Goal: Transaction & Acquisition: Book appointment/travel/reservation

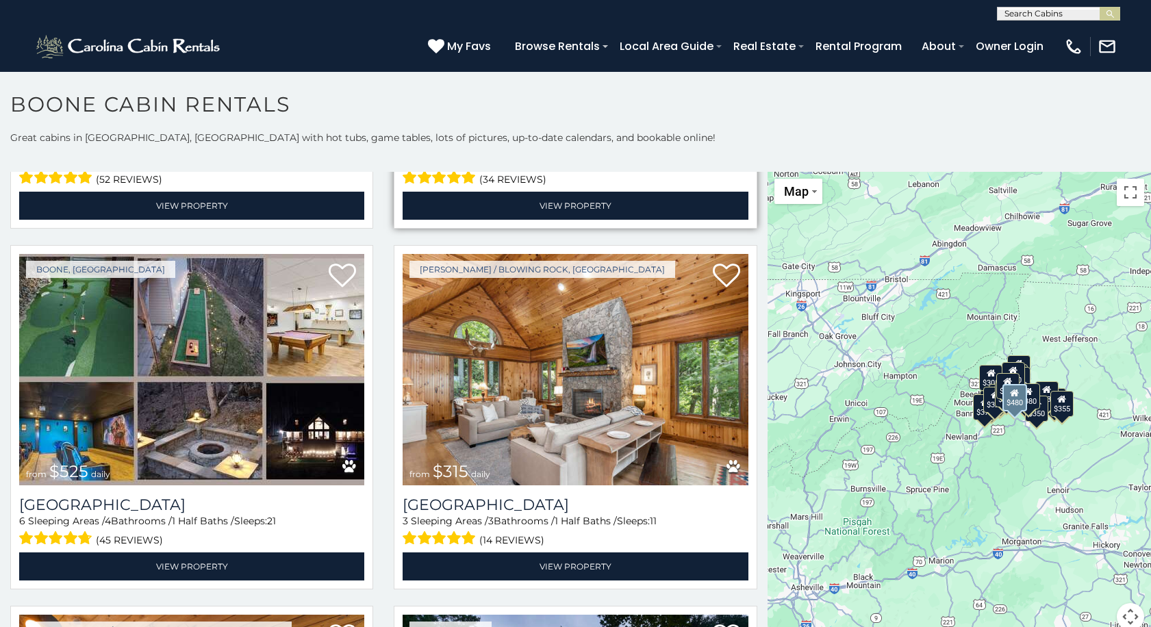
scroll to position [342, 0]
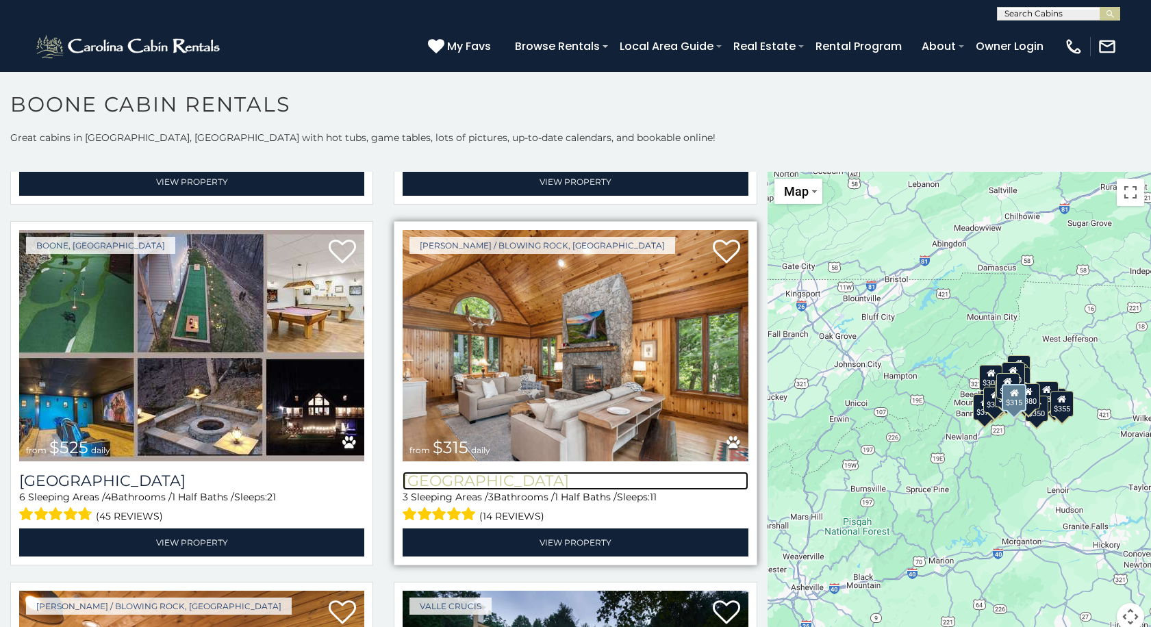
click at [521, 472] on h3 "[GEOGRAPHIC_DATA]" at bounding box center [575, 481] width 345 height 18
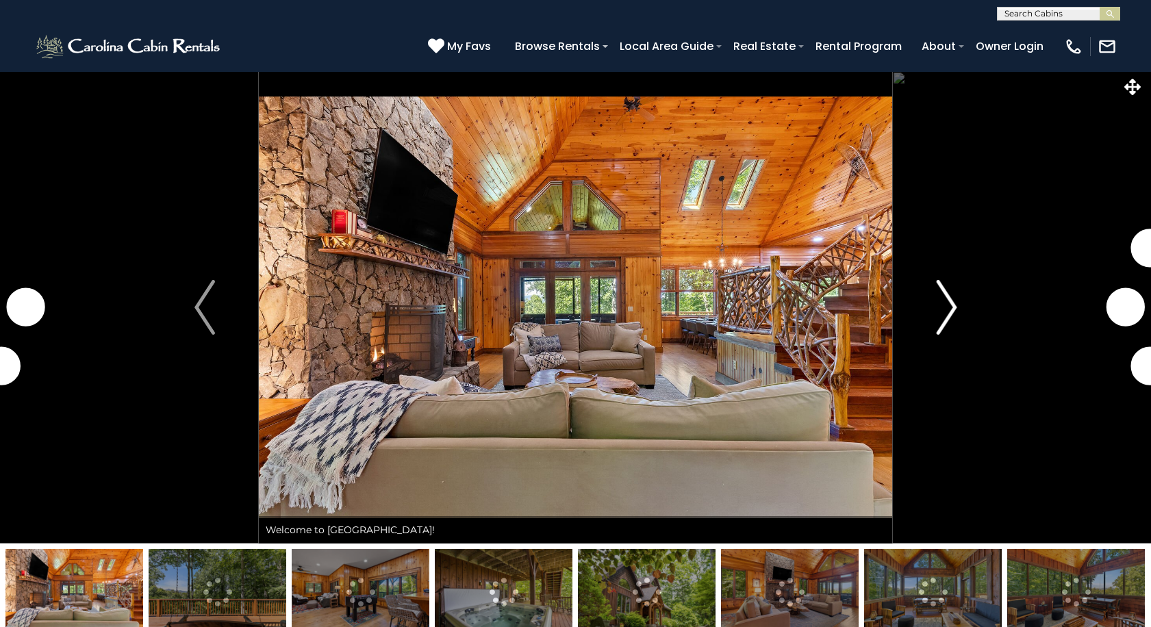
click at [948, 309] on img "Next" at bounding box center [946, 307] width 21 height 55
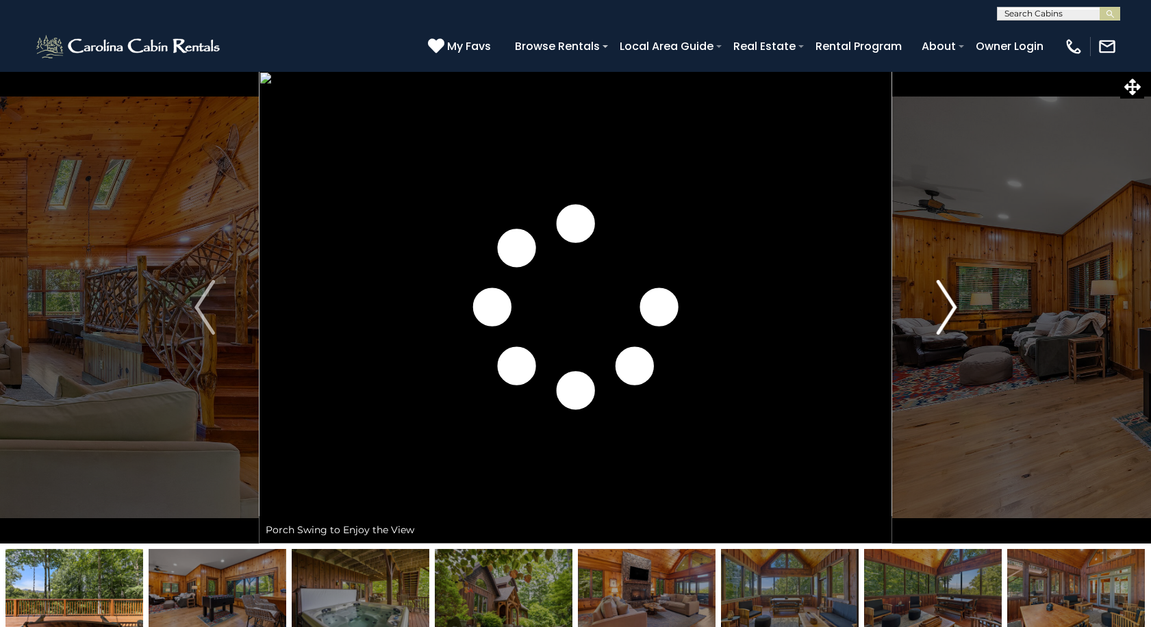
click at [950, 307] on img "Next" at bounding box center [946, 307] width 21 height 55
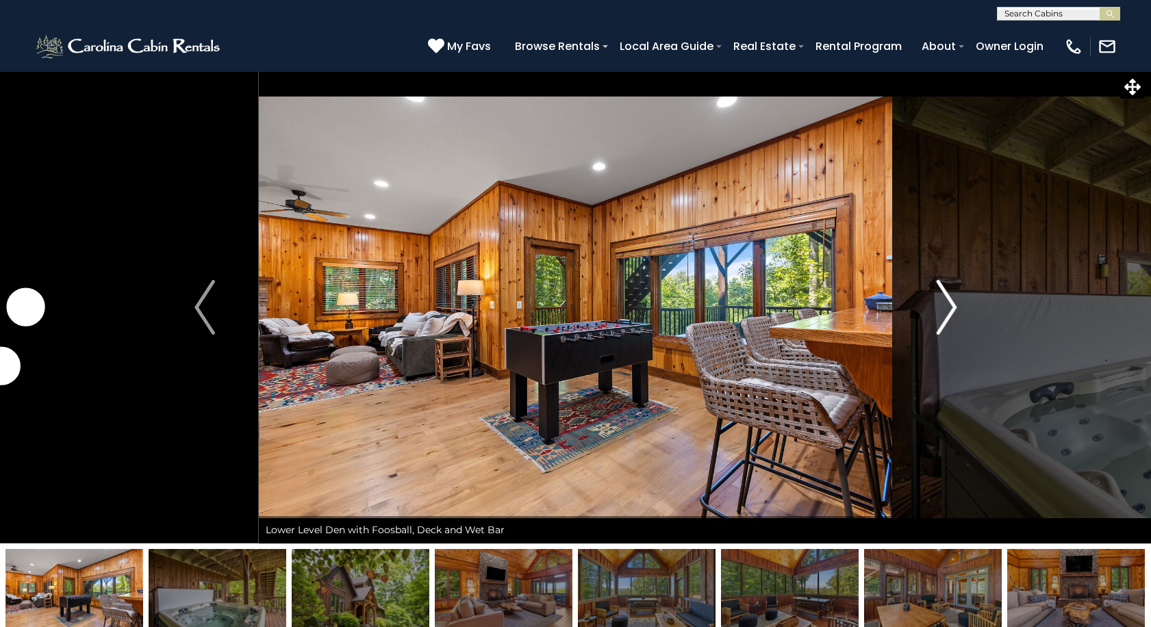
click at [950, 307] on img "Next" at bounding box center [946, 307] width 21 height 55
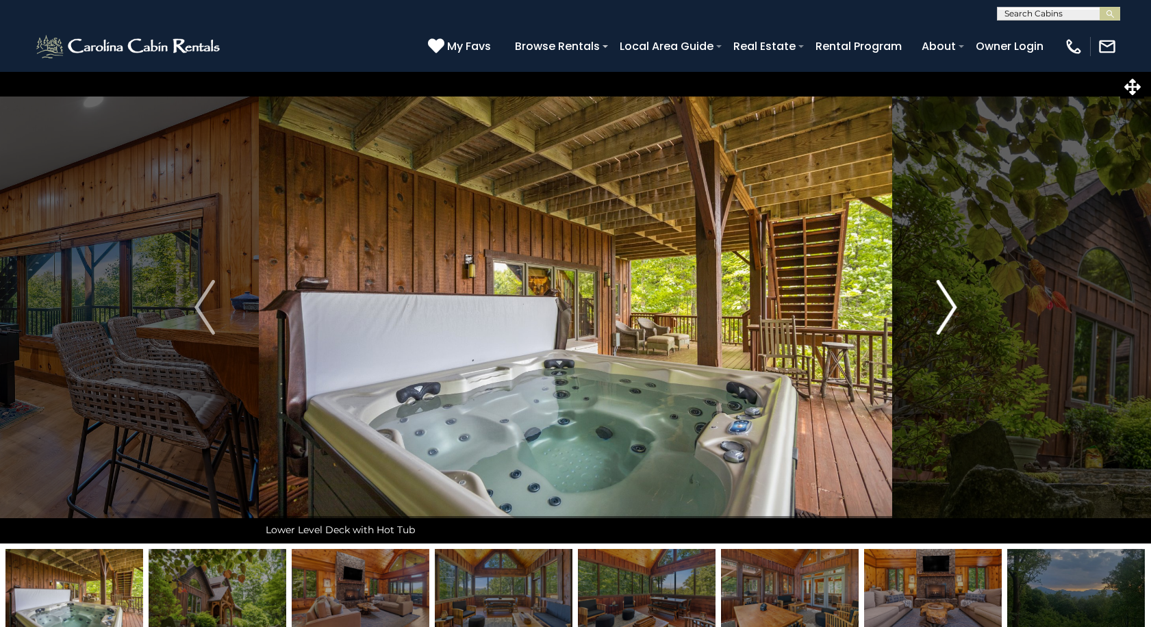
click at [950, 307] on img "Next" at bounding box center [946, 307] width 21 height 55
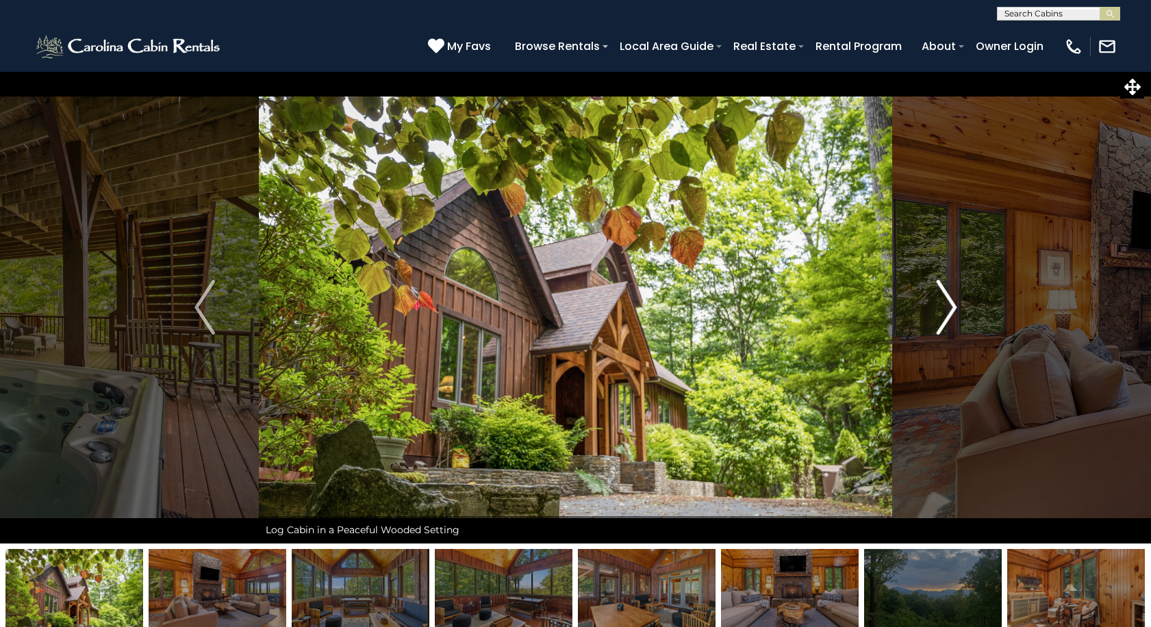
click at [950, 307] on img "Next" at bounding box center [946, 307] width 21 height 55
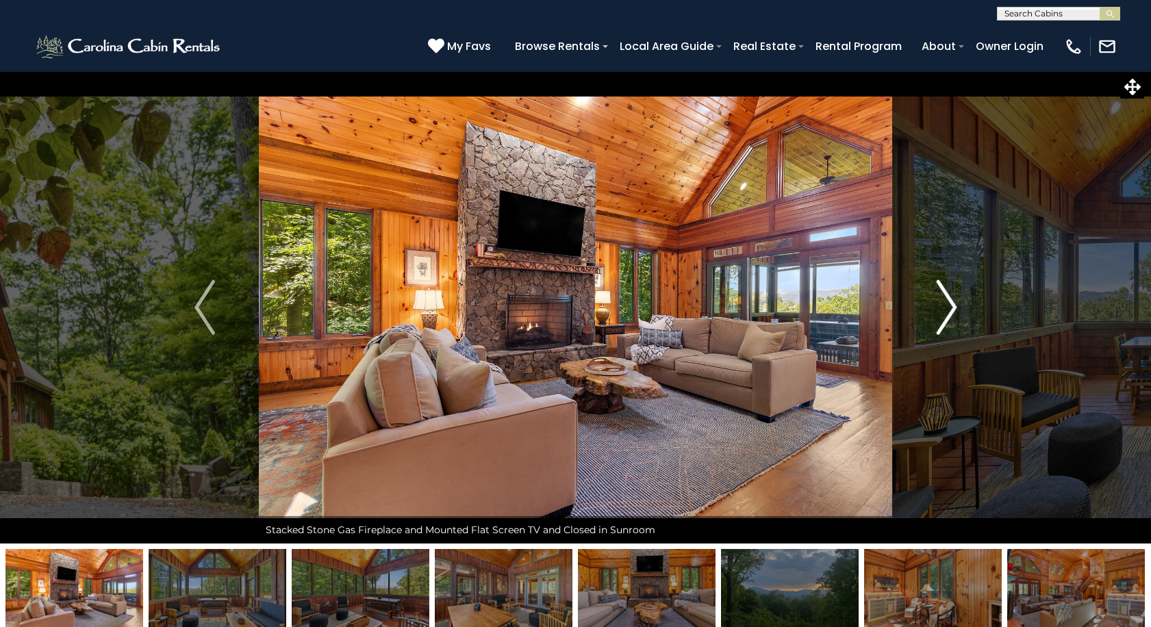
click at [950, 307] on img "Next" at bounding box center [946, 307] width 21 height 55
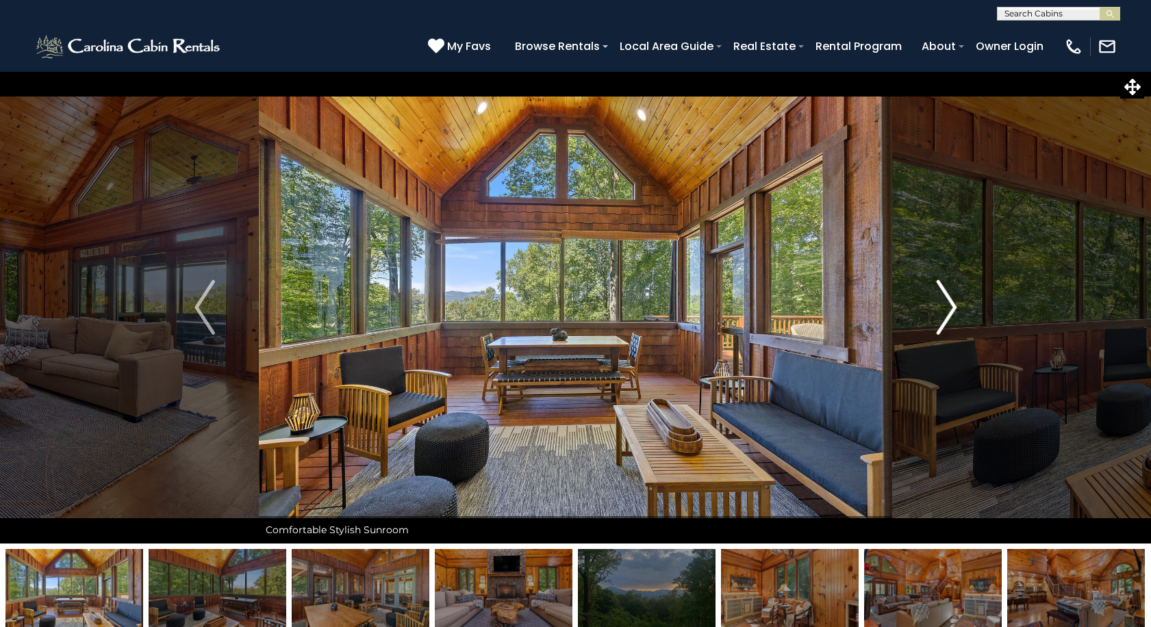
click at [950, 307] on img "Next" at bounding box center [946, 307] width 21 height 55
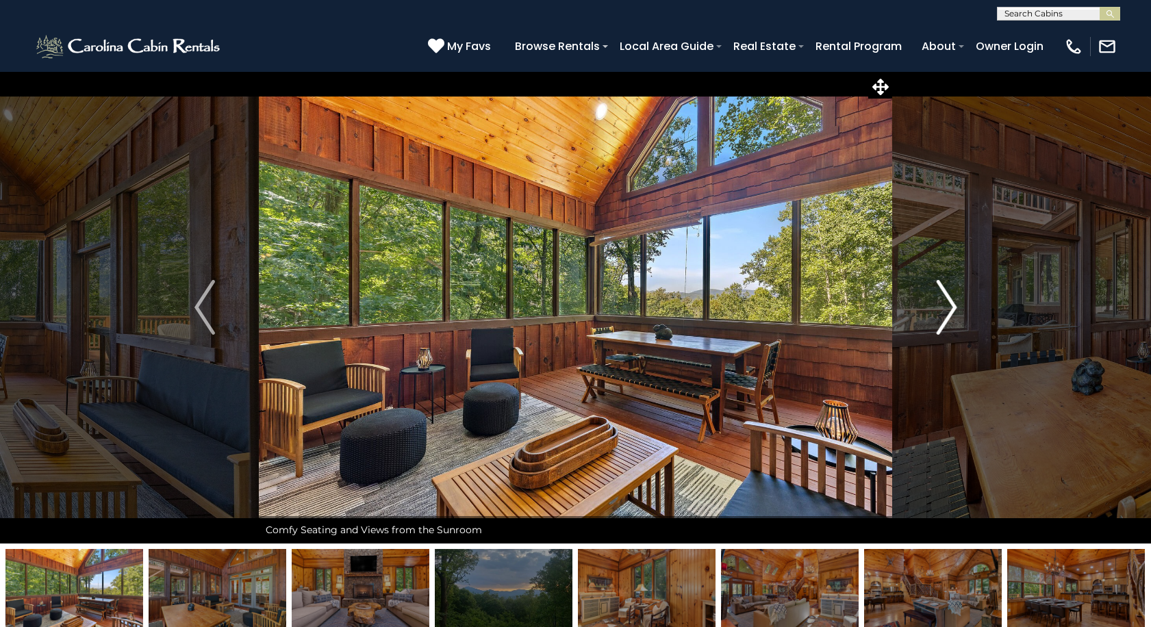
click at [950, 312] on img "Next" at bounding box center [946, 307] width 21 height 55
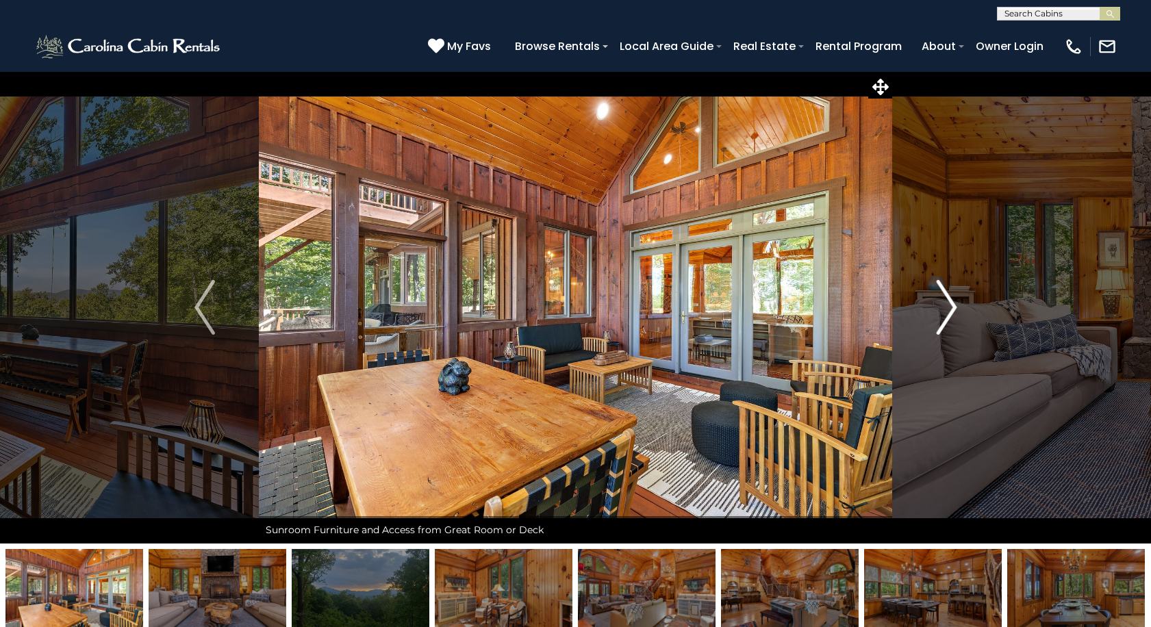
click at [951, 304] on img "Next" at bounding box center [946, 307] width 21 height 55
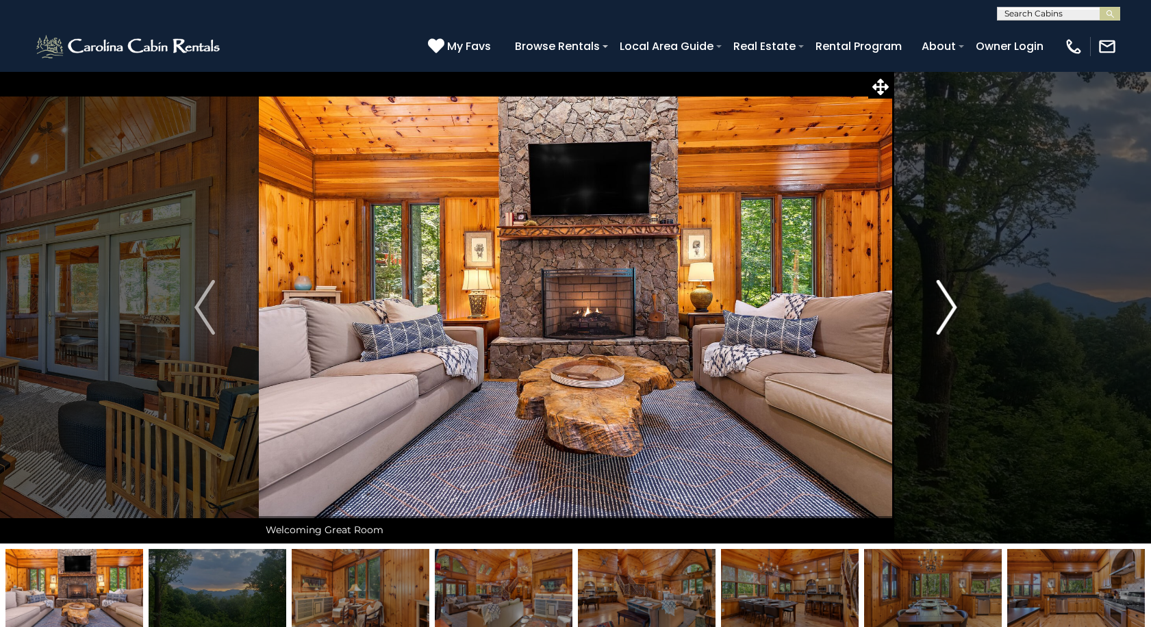
click at [951, 304] on img "Next" at bounding box center [946, 307] width 21 height 55
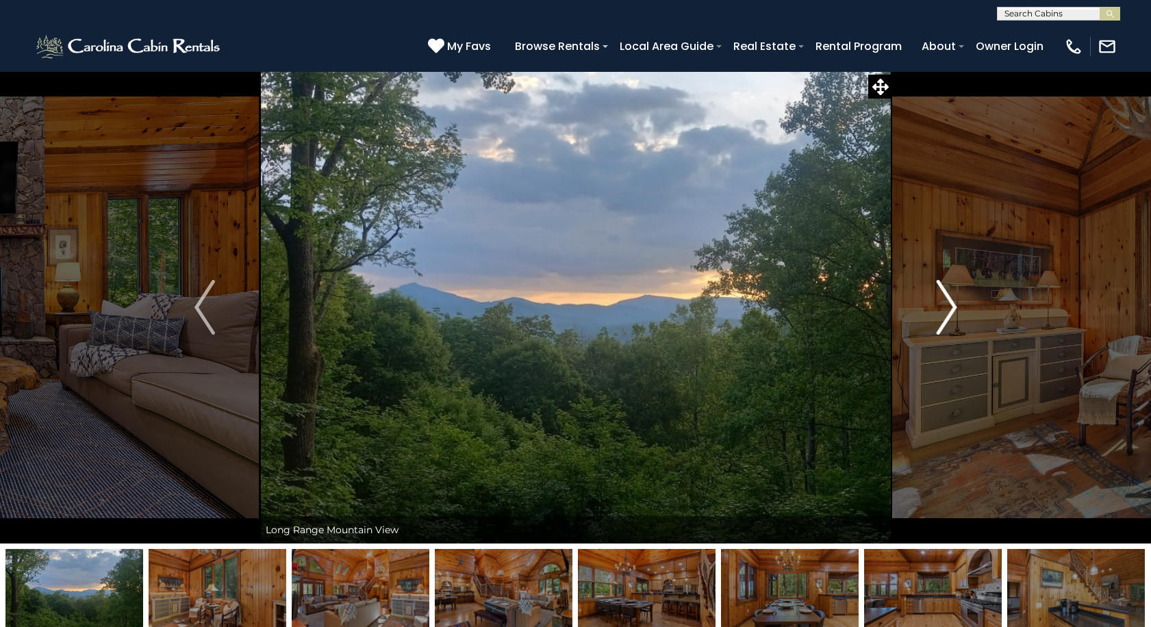
click at [951, 304] on img "Next" at bounding box center [946, 307] width 21 height 55
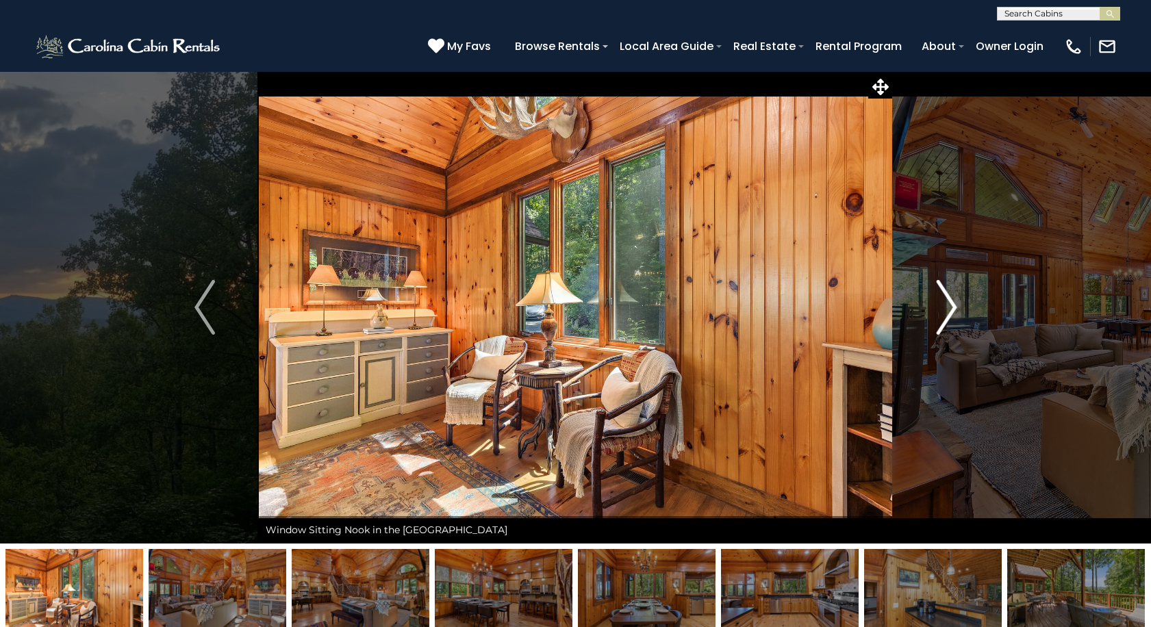
click at [951, 304] on img "Next" at bounding box center [946, 307] width 21 height 55
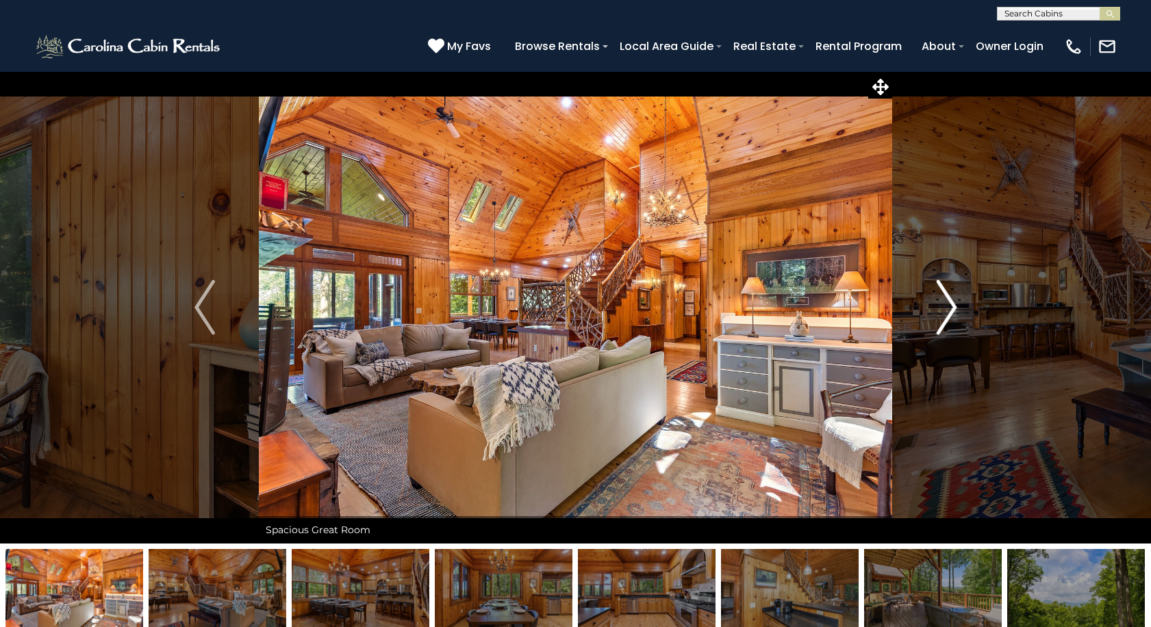
click at [951, 304] on img "Next" at bounding box center [946, 307] width 21 height 55
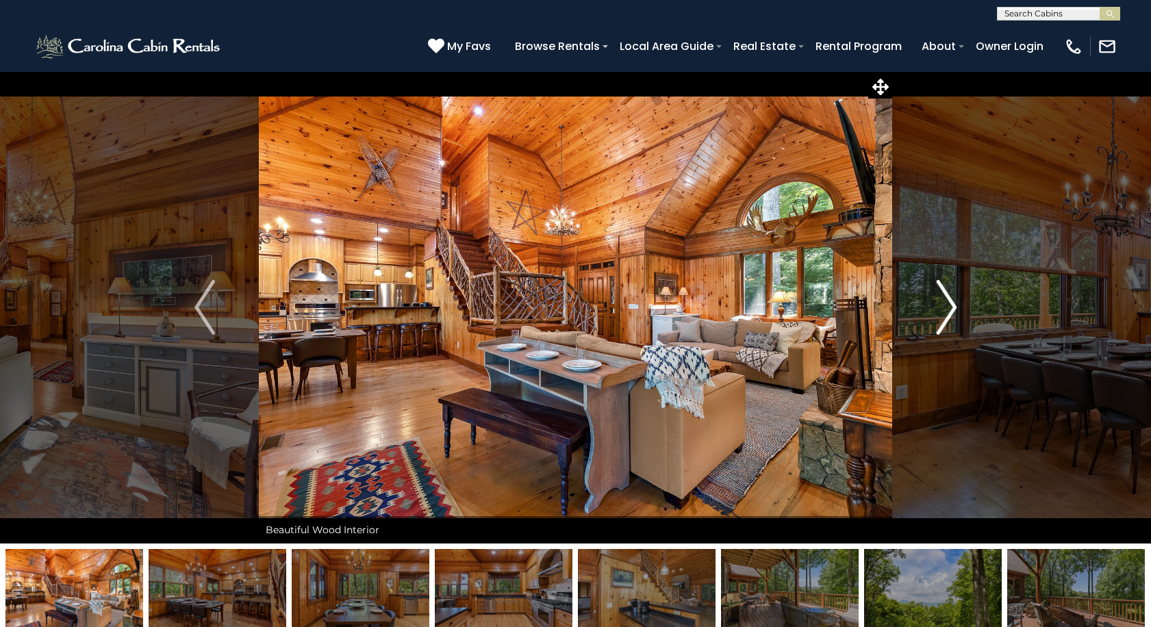
click at [951, 304] on img "Next" at bounding box center [946, 307] width 21 height 55
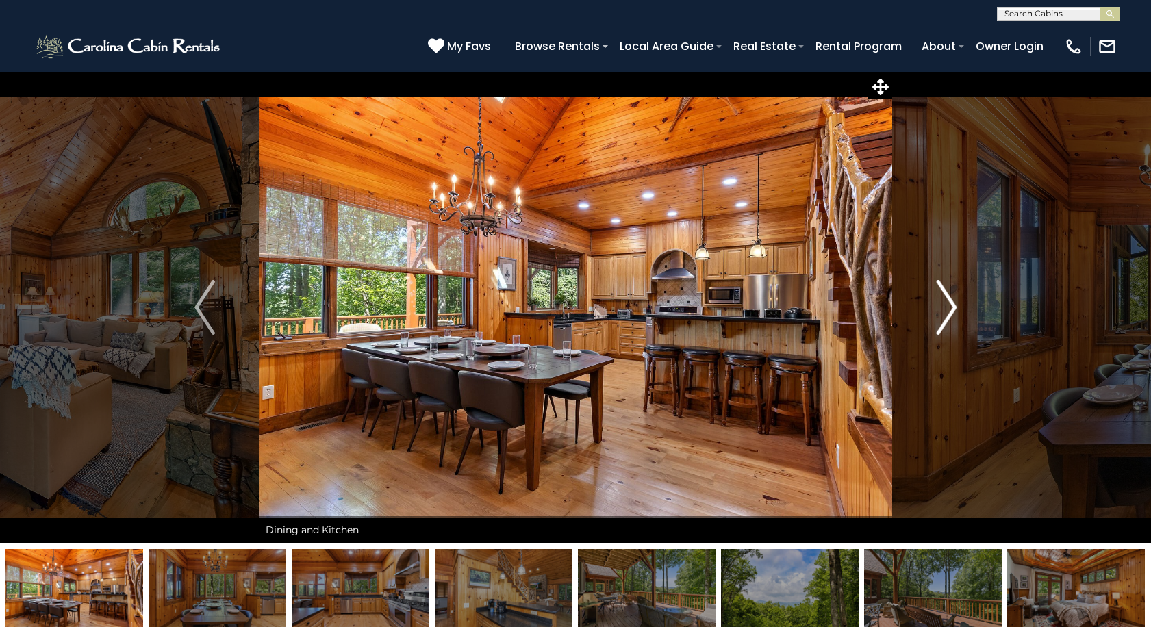
click at [951, 304] on img "Next" at bounding box center [946, 307] width 21 height 55
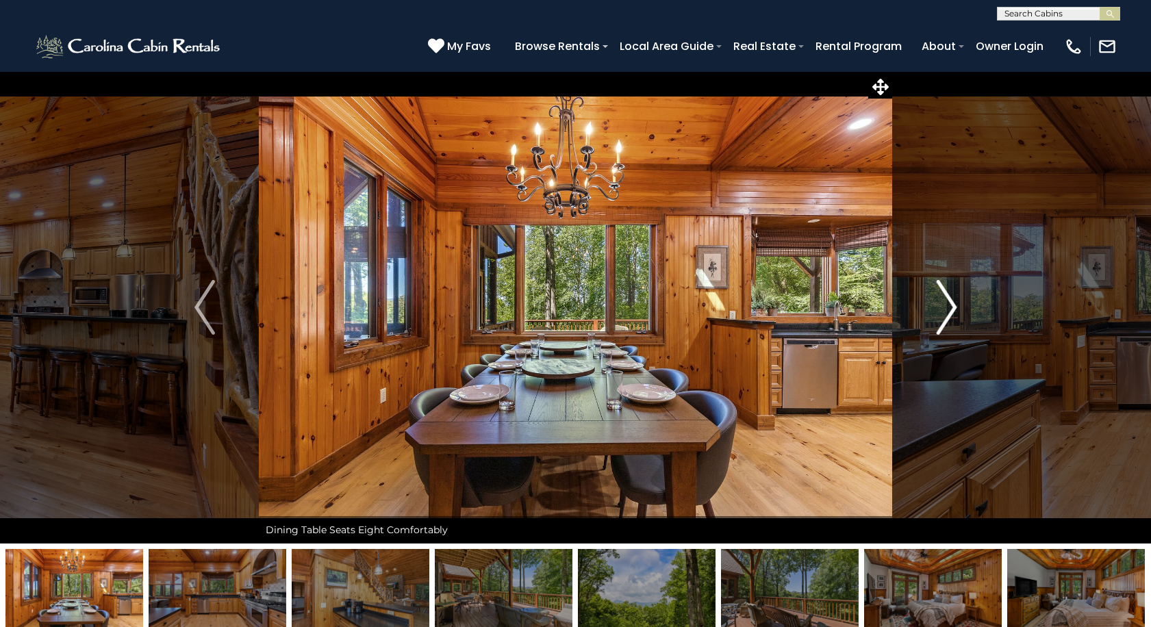
click at [951, 304] on img "Next" at bounding box center [946, 307] width 21 height 55
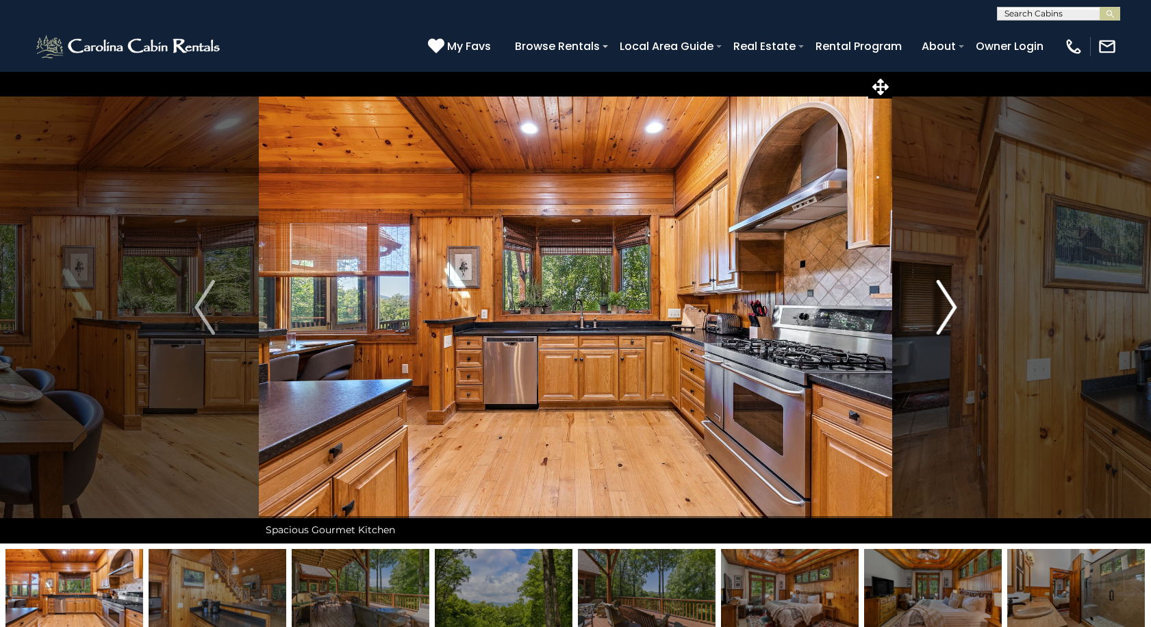
click at [951, 304] on img "Next" at bounding box center [946, 307] width 21 height 55
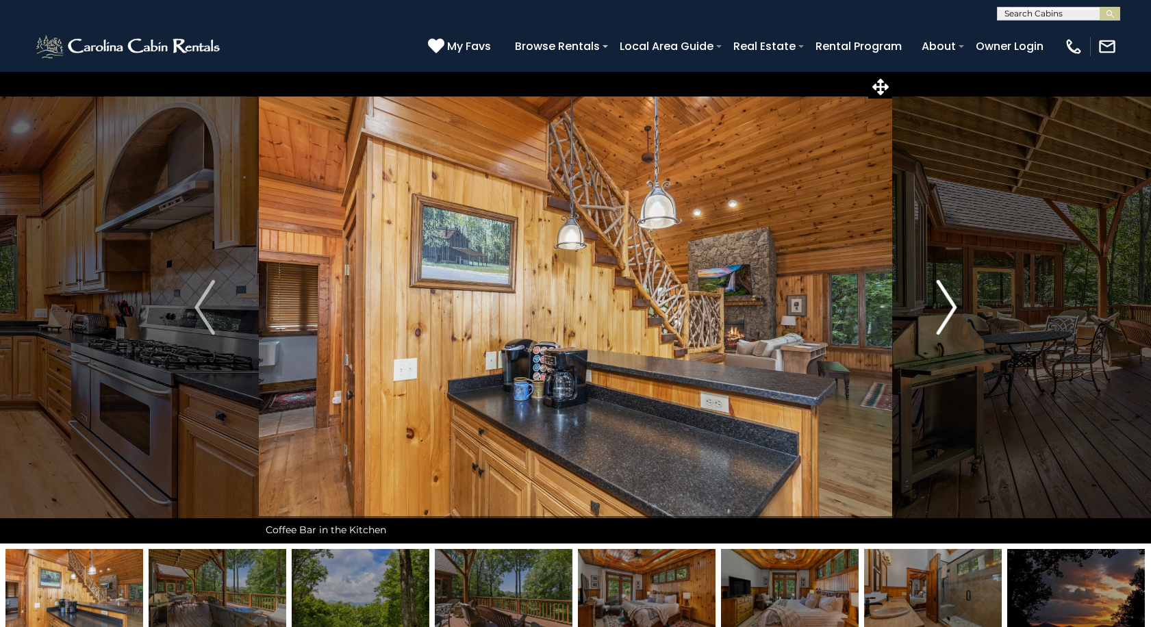
click at [951, 304] on img "Next" at bounding box center [946, 307] width 21 height 55
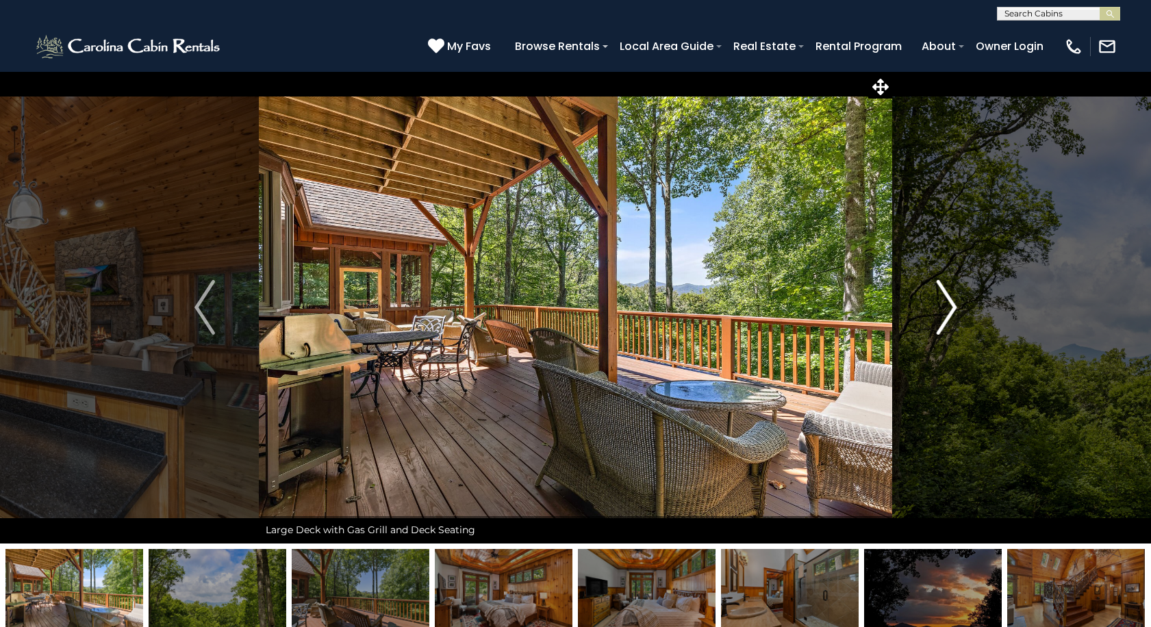
click at [951, 304] on img "Next" at bounding box center [946, 307] width 21 height 55
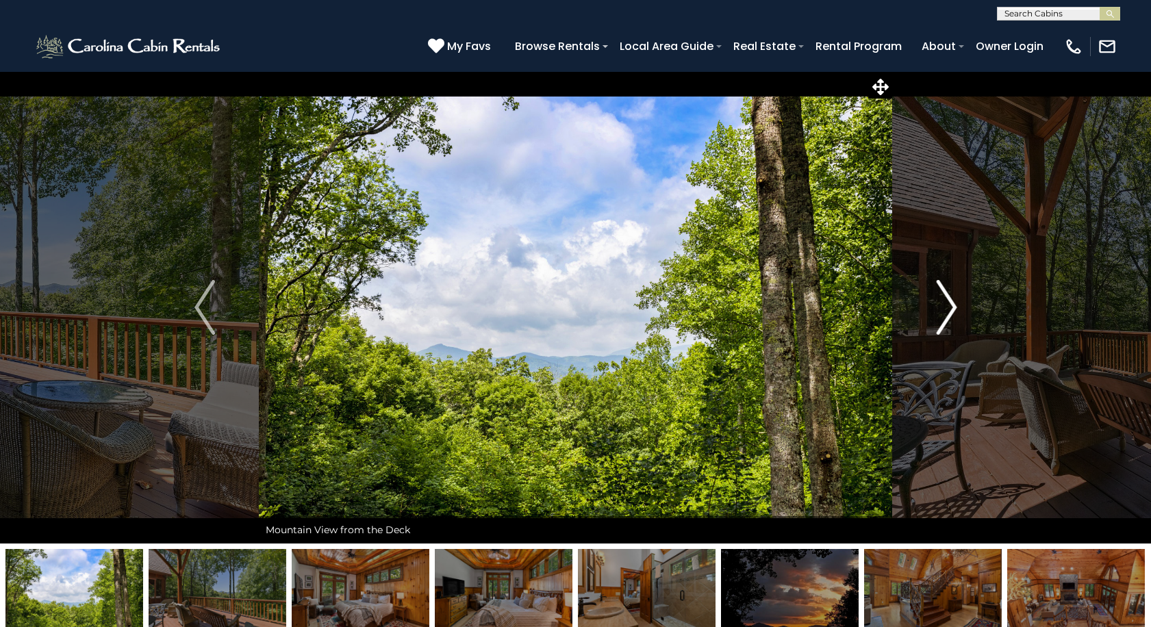
click at [951, 304] on img "Next" at bounding box center [946, 307] width 21 height 55
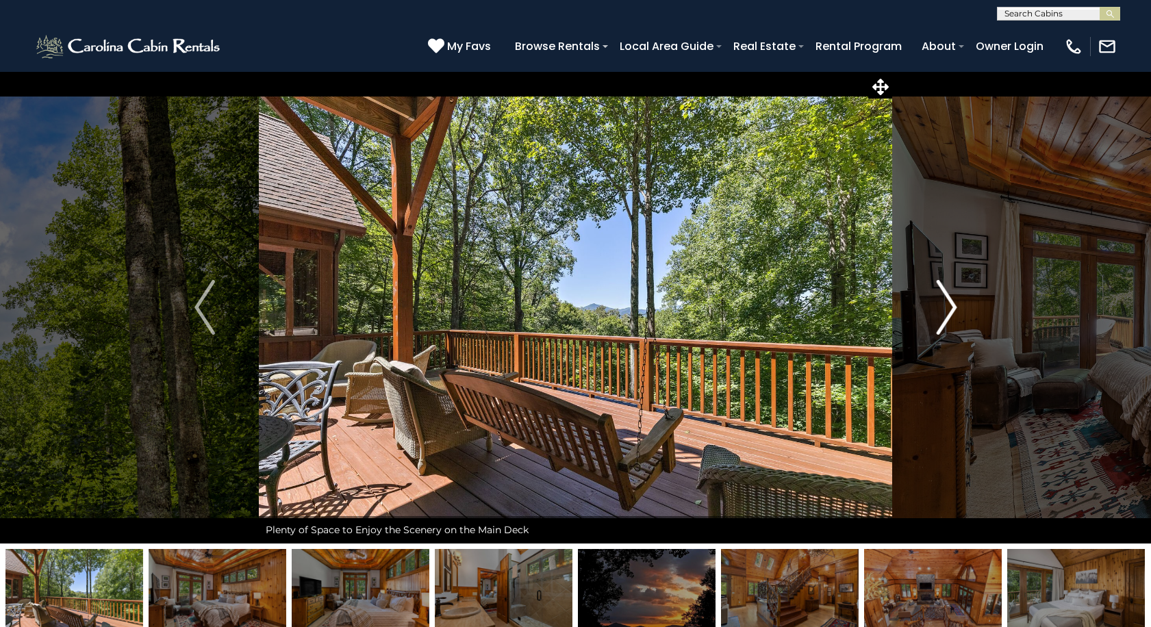
click at [951, 304] on img "Next" at bounding box center [946, 307] width 21 height 55
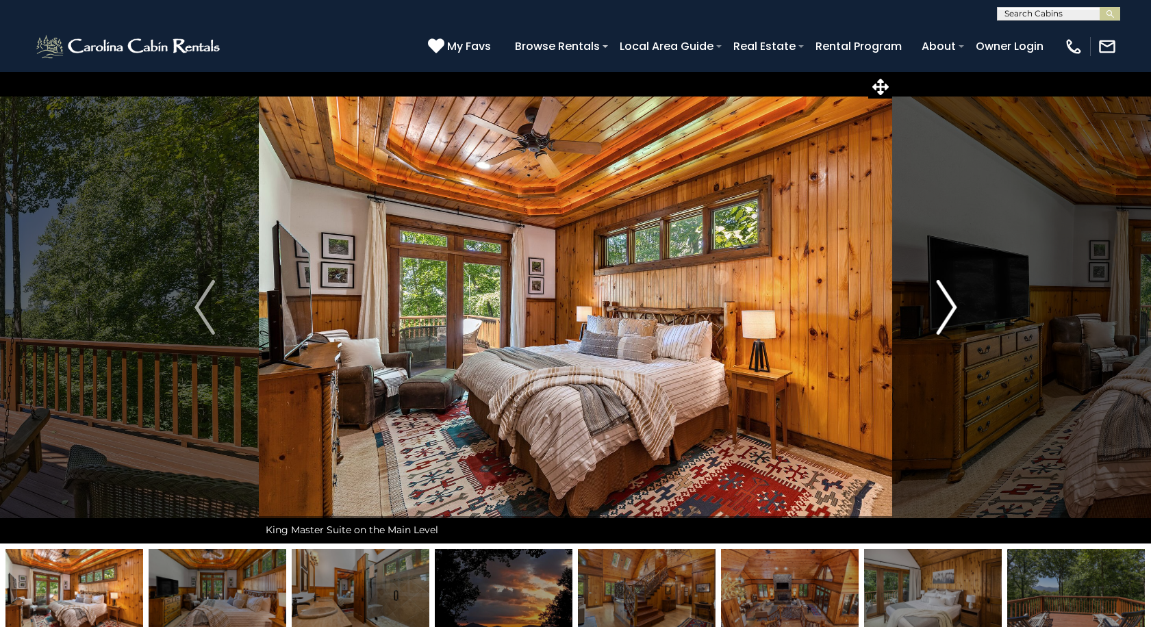
click at [951, 304] on img "Next" at bounding box center [946, 307] width 21 height 55
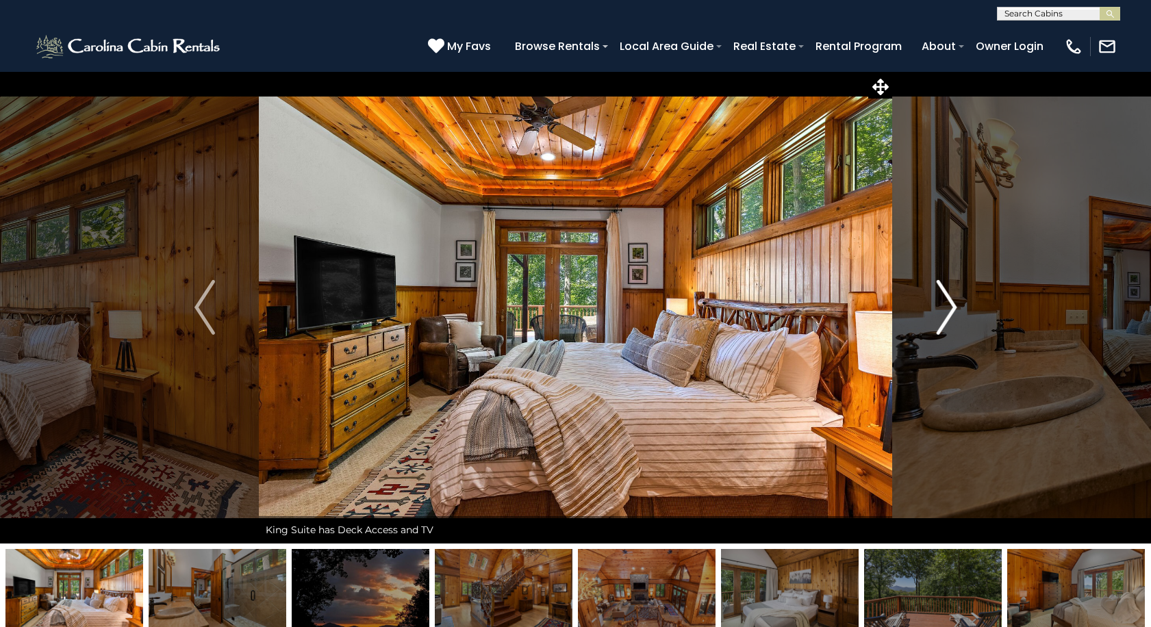
click at [951, 304] on img "Next" at bounding box center [946, 307] width 21 height 55
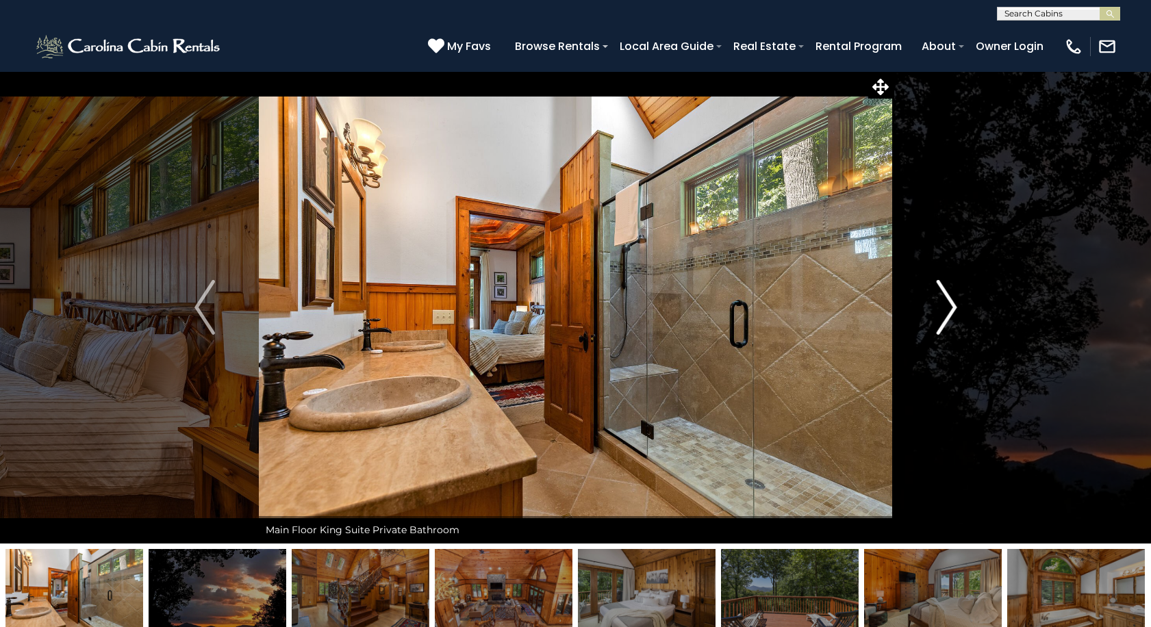
click at [949, 303] on img "Next" at bounding box center [946, 307] width 21 height 55
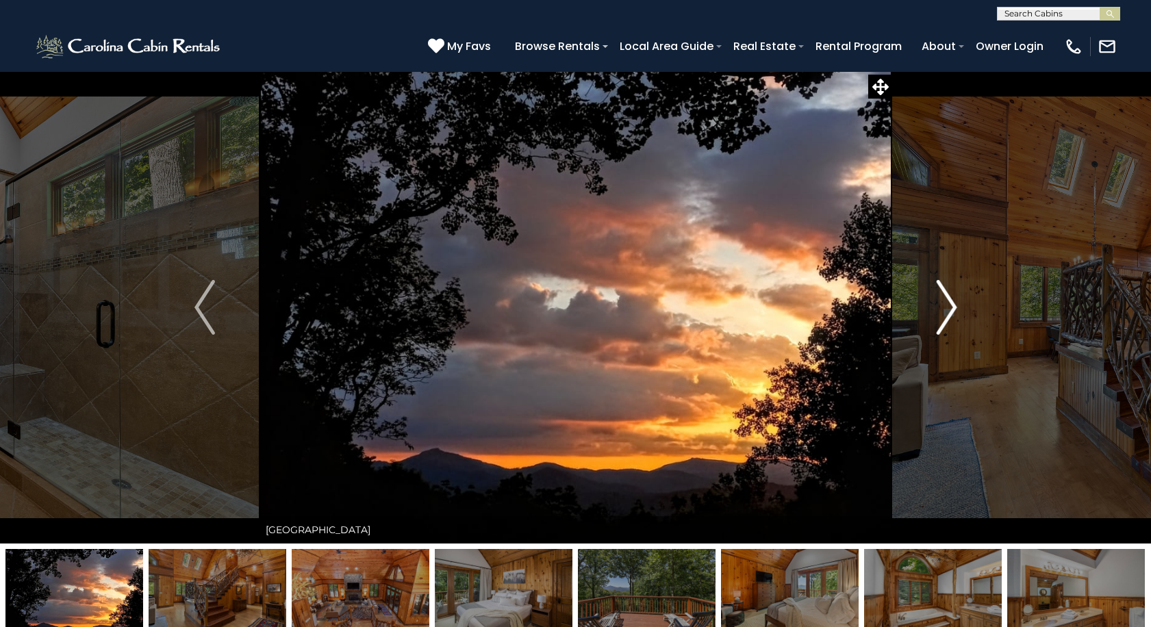
click at [949, 303] on img "Next" at bounding box center [946, 307] width 21 height 55
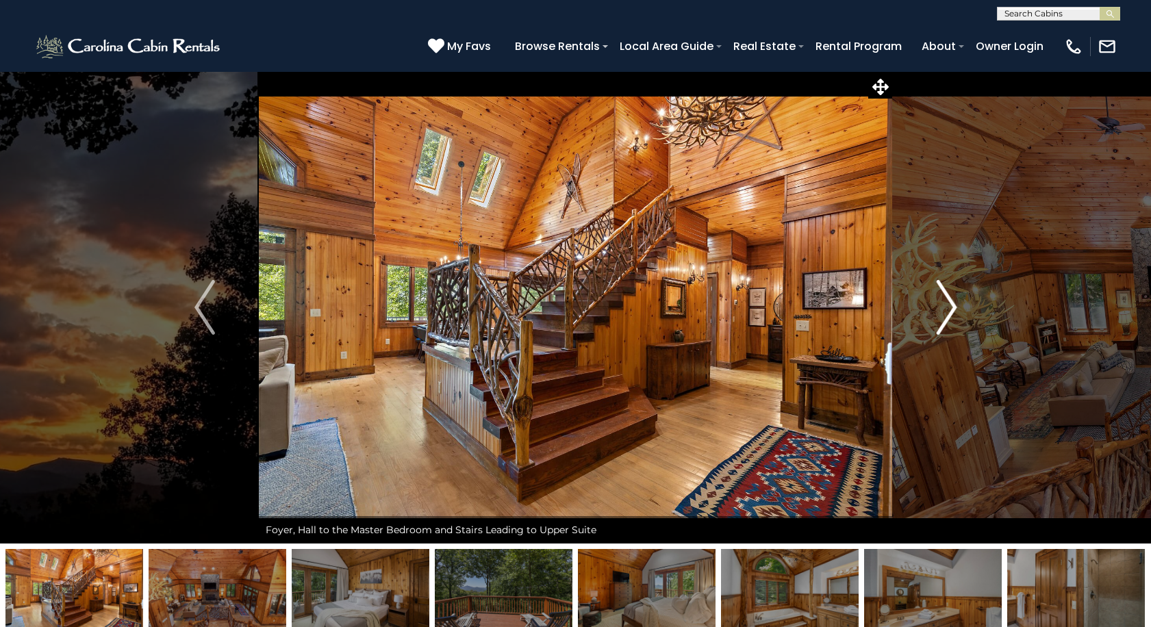
click at [949, 303] on img "Next" at bounding box center [946, 307] width 21 height 55
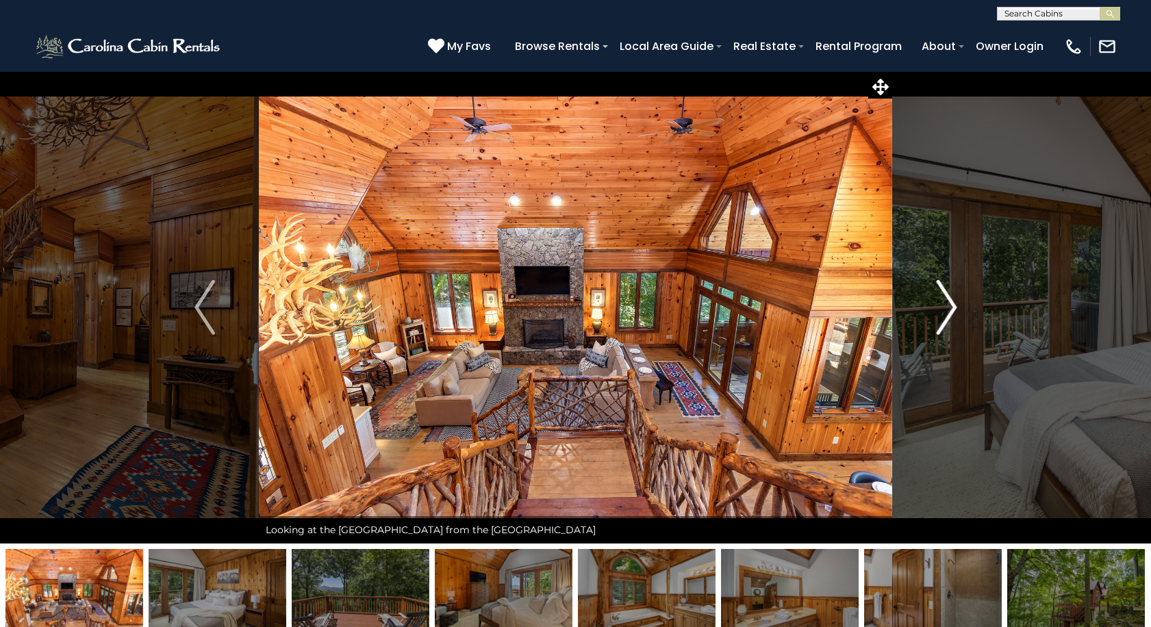
click at [949, 303] on img "Next" at bounding box center [946, 307] width 21 height 55
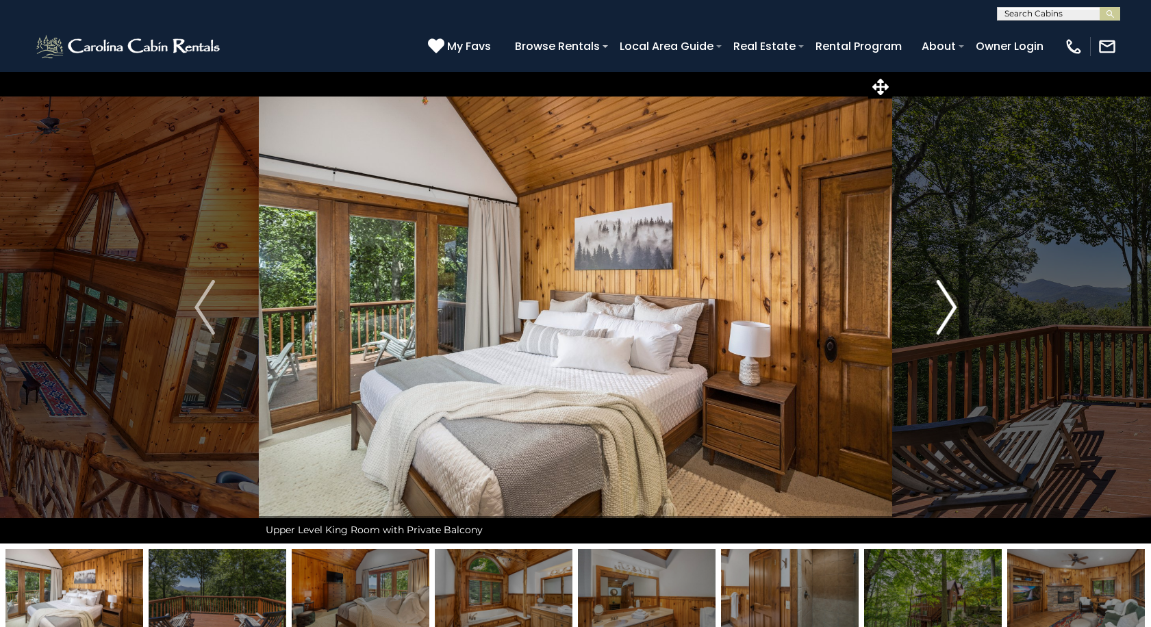
click at [949, 303] on img "Next" at bounding box center [946, 307] width 21 height 55
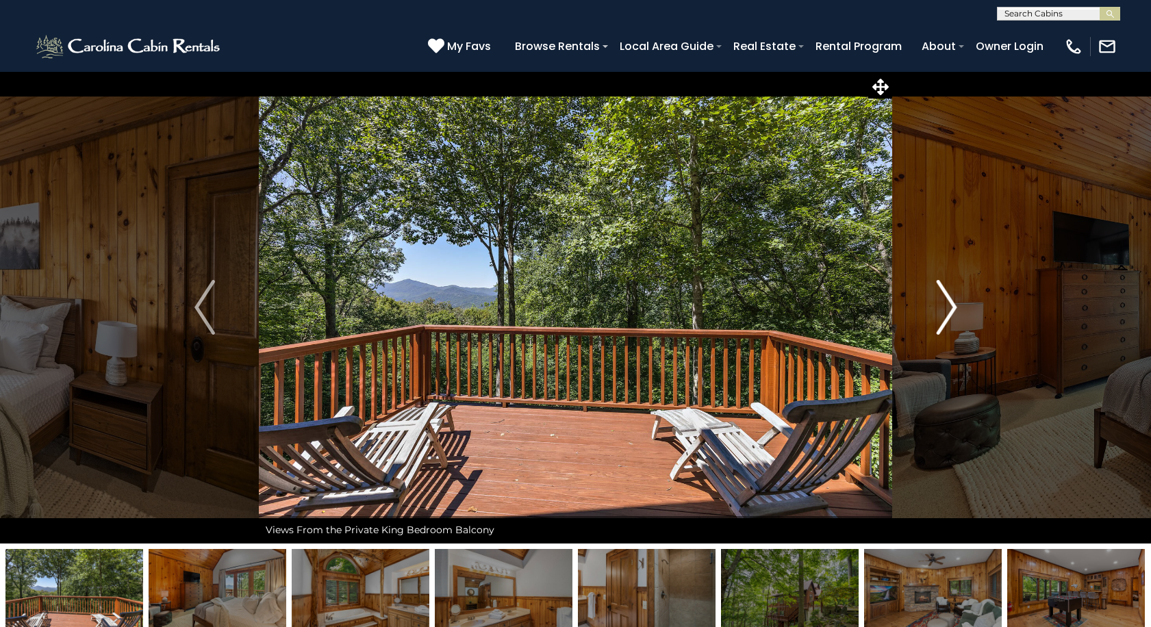
click at [949, 303] on img "Next" at bounding box center [946, 307] width 21 height 55
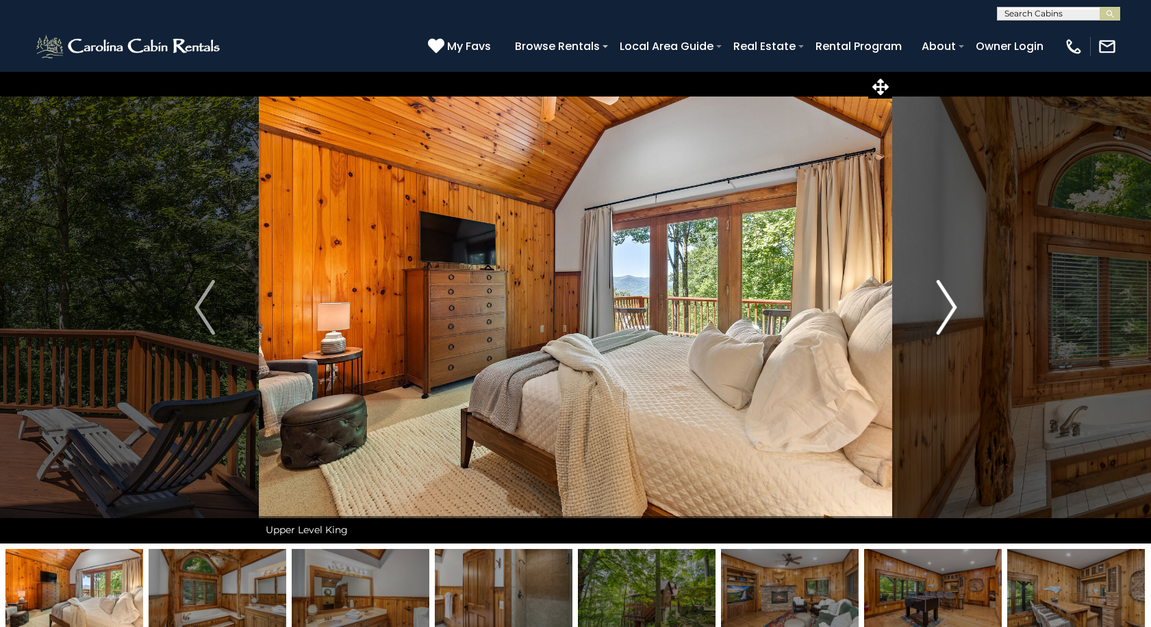
click at [949, 303] on img "Next" at bounding box center [946, 307] width 21 height 55
